Goal: Find specific page/section: Find specific page/section

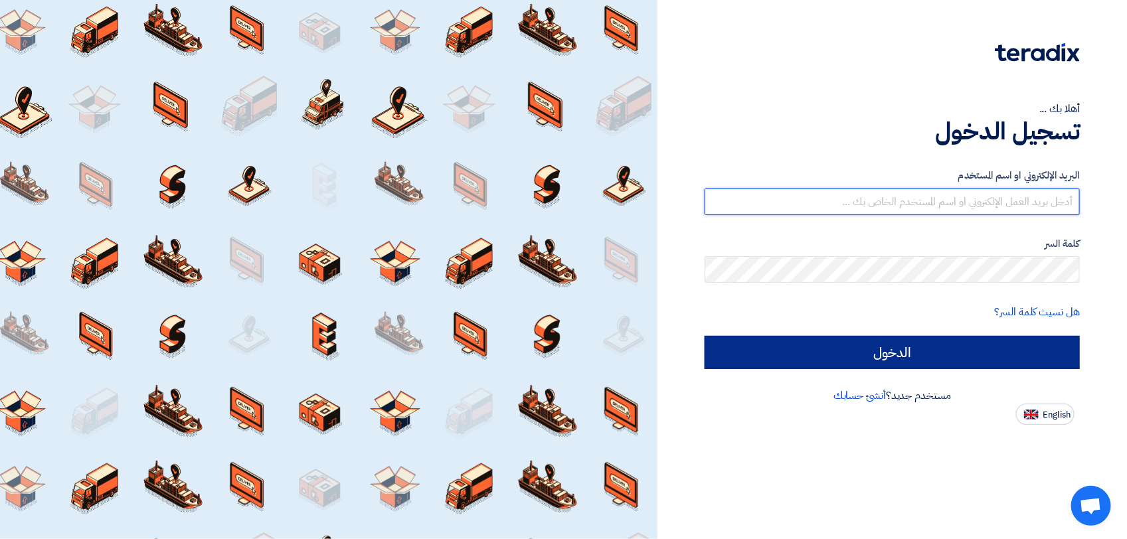
type input "[PERSON_NAME][EMAIL_ADDRESS][DOMAIN_NAME]"
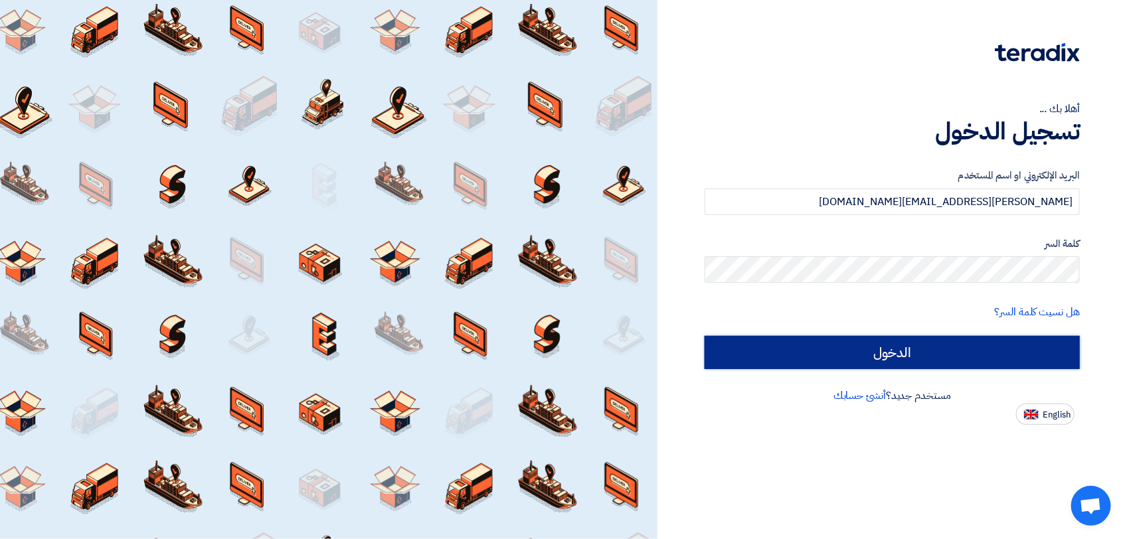
click at [862, 353] on input "الدخول" at bounding box center [892, 352] width 375 height 33
type input "Sign in"
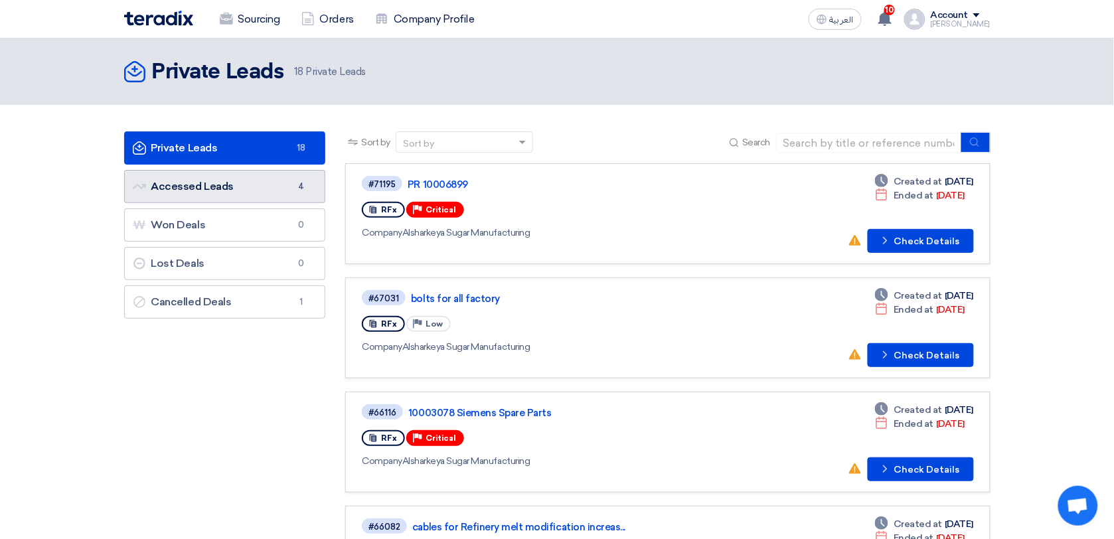
click at [223, 190] on link "Accessed Leads Accessed Leads 4" at bounding box center [225, 186] width 202 height 33
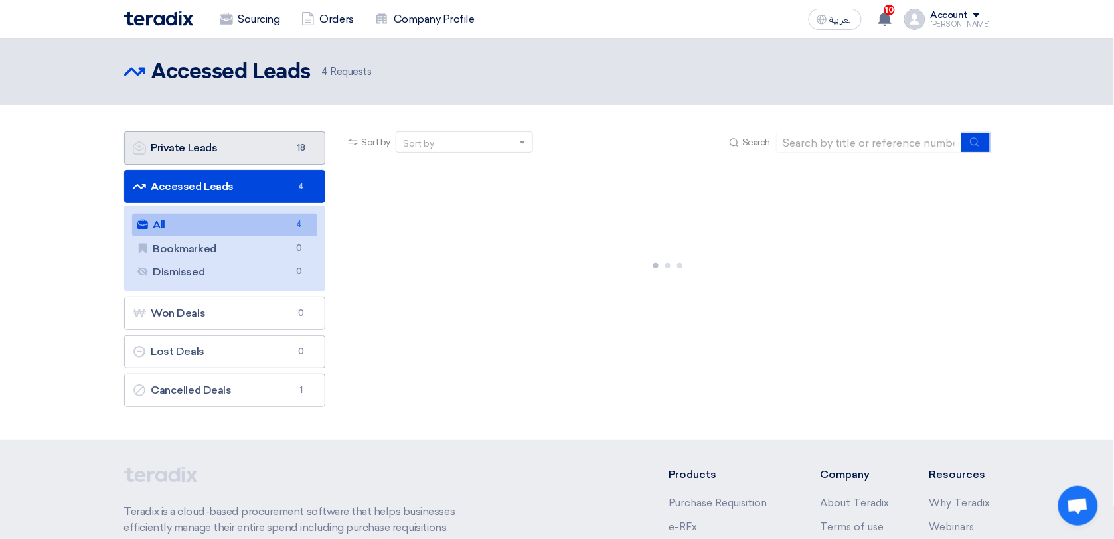
click at [176, 158] on link "Private Leads Private Leads 18" at bounding box center [225, 147] width 202 height 33
